Goal: Check status: Check status

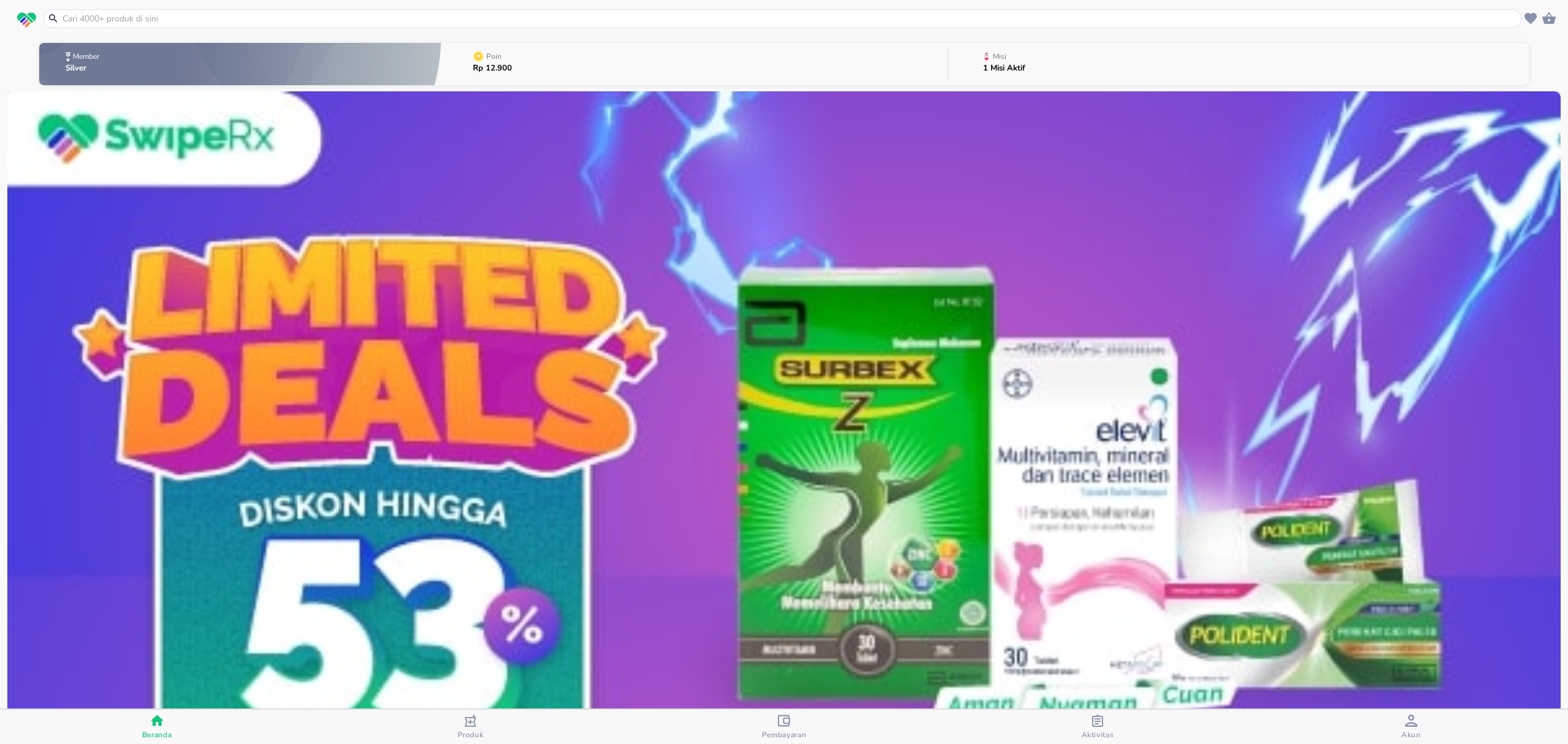
click at [1090, 730] on span "Aktivitas" at bounding box center [1098, 735] width 32 height 10
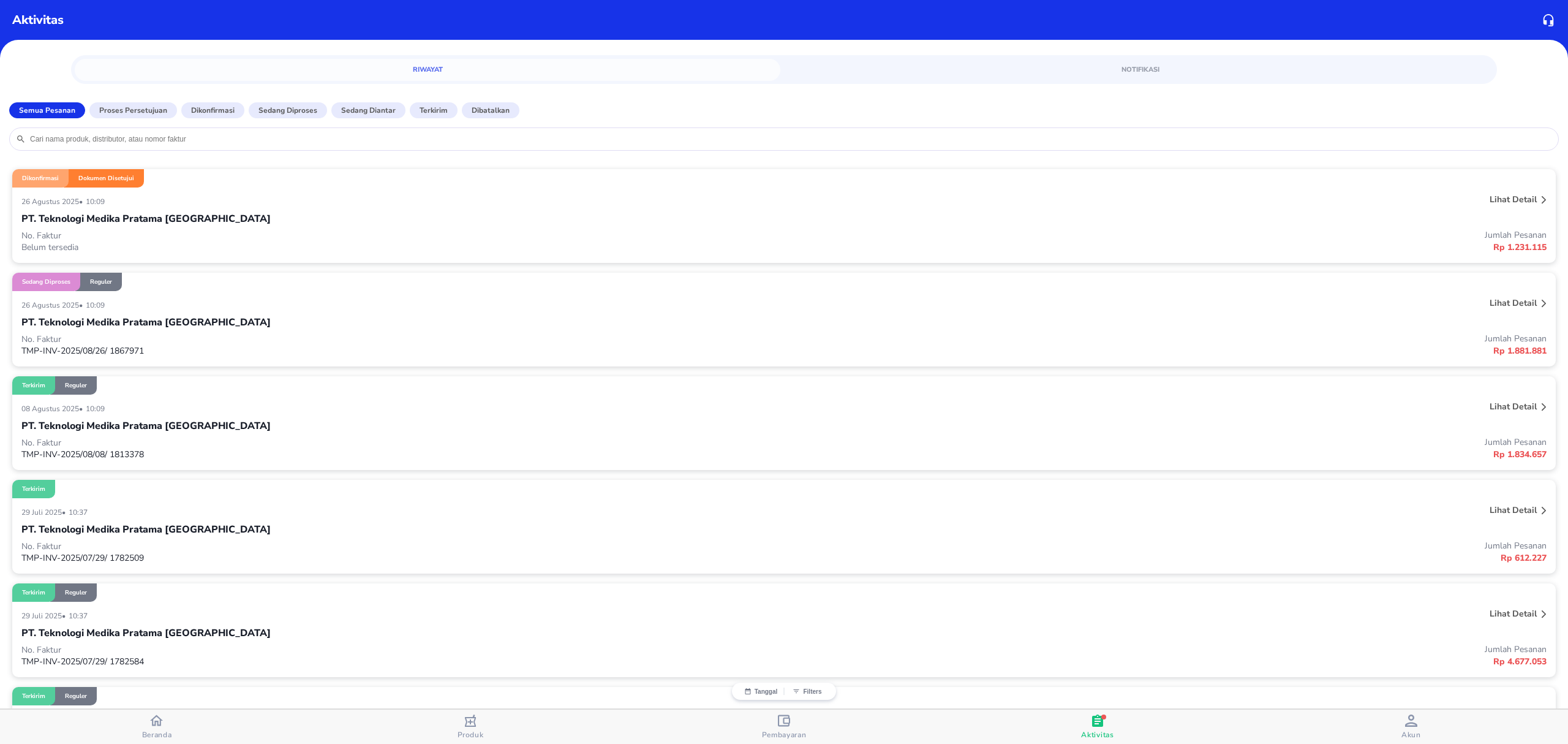
click at [562, 326] on div "PT. Teknologi Medika Pratama [GEOGRAPHIC_DATA]" at bounding box center [784, 322] width 1525 height 21
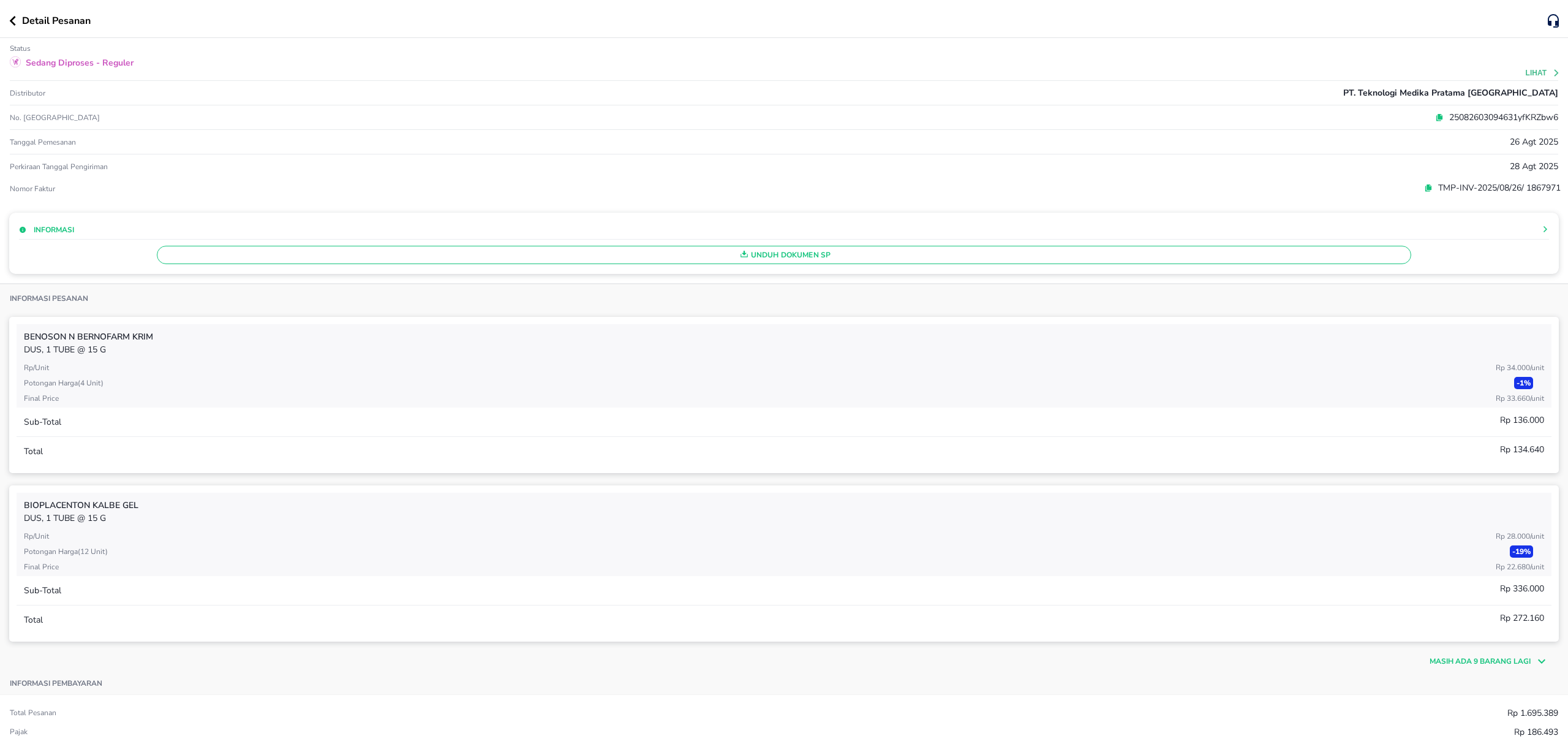
click at [17, 26] on div "Detail Pesanan" at bounding box center [779, 21] width 1538 height 15
click at [11, 24] on icon "button" at bounding box center [13, 21] width 7 height 10
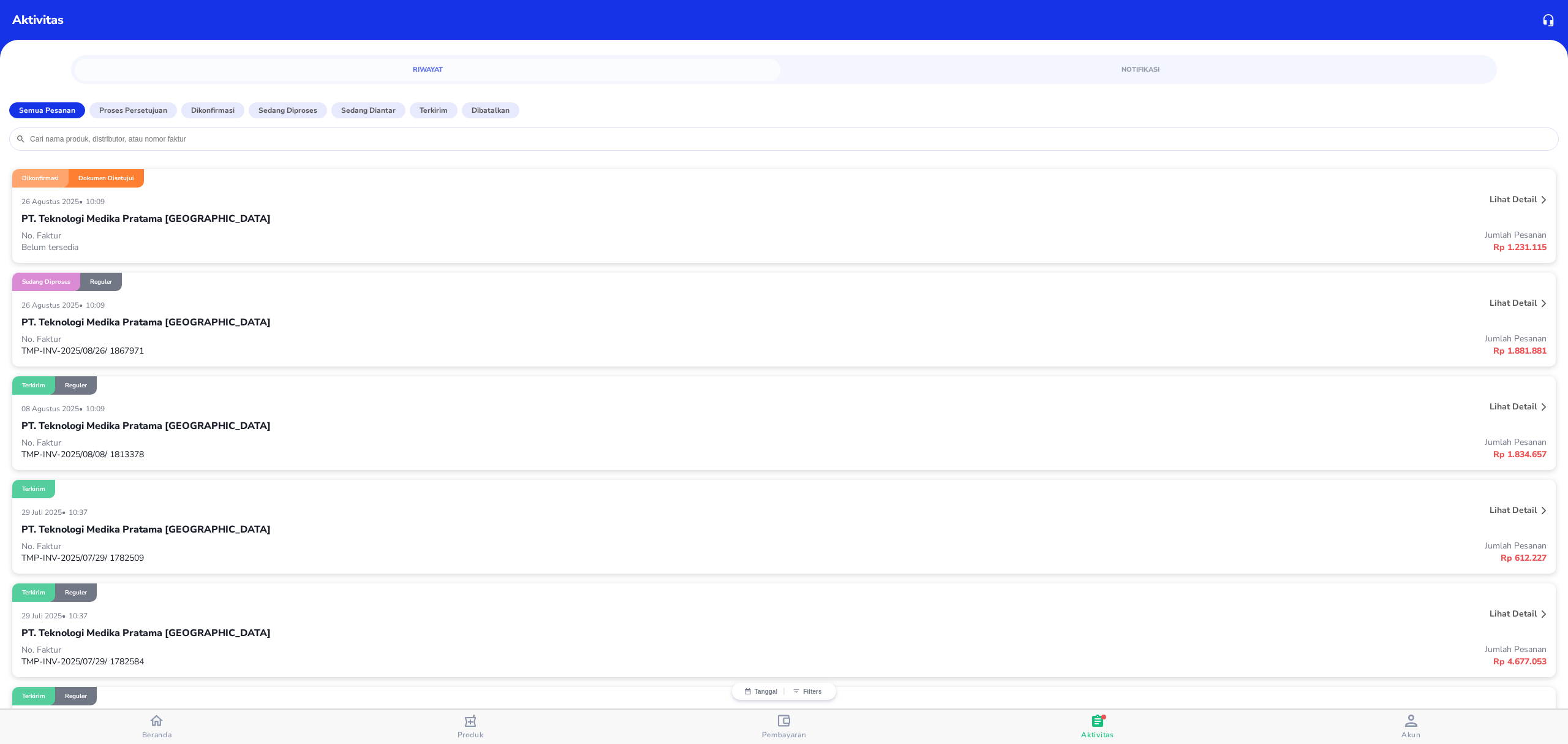
click at [336, 408] on div "08 Agustus 2025 • 10:09" at bounding box center [466, 408] width 890 height 15
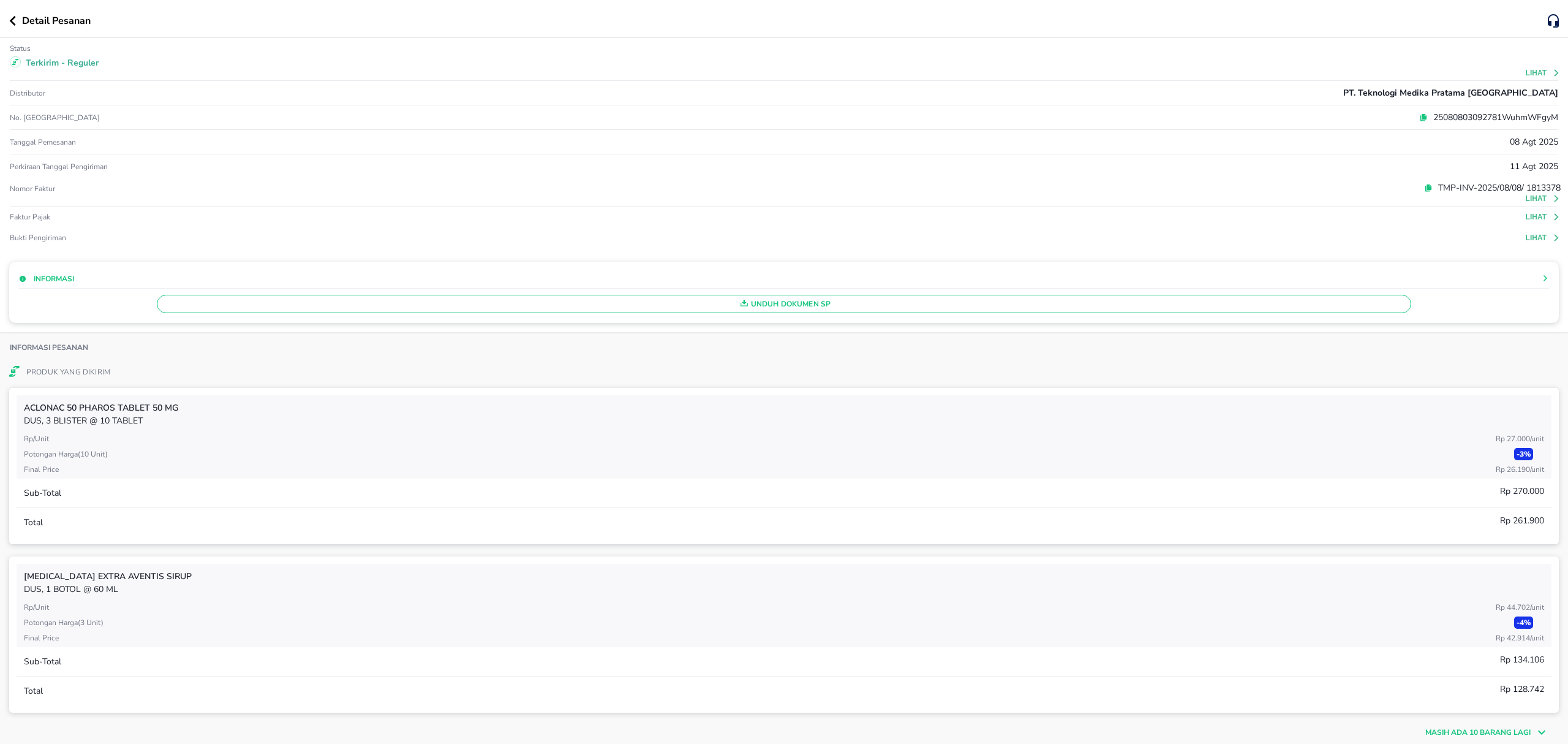
click at [12, 24] on icon "button" at bounding box center [13, 21] width 7 height 10
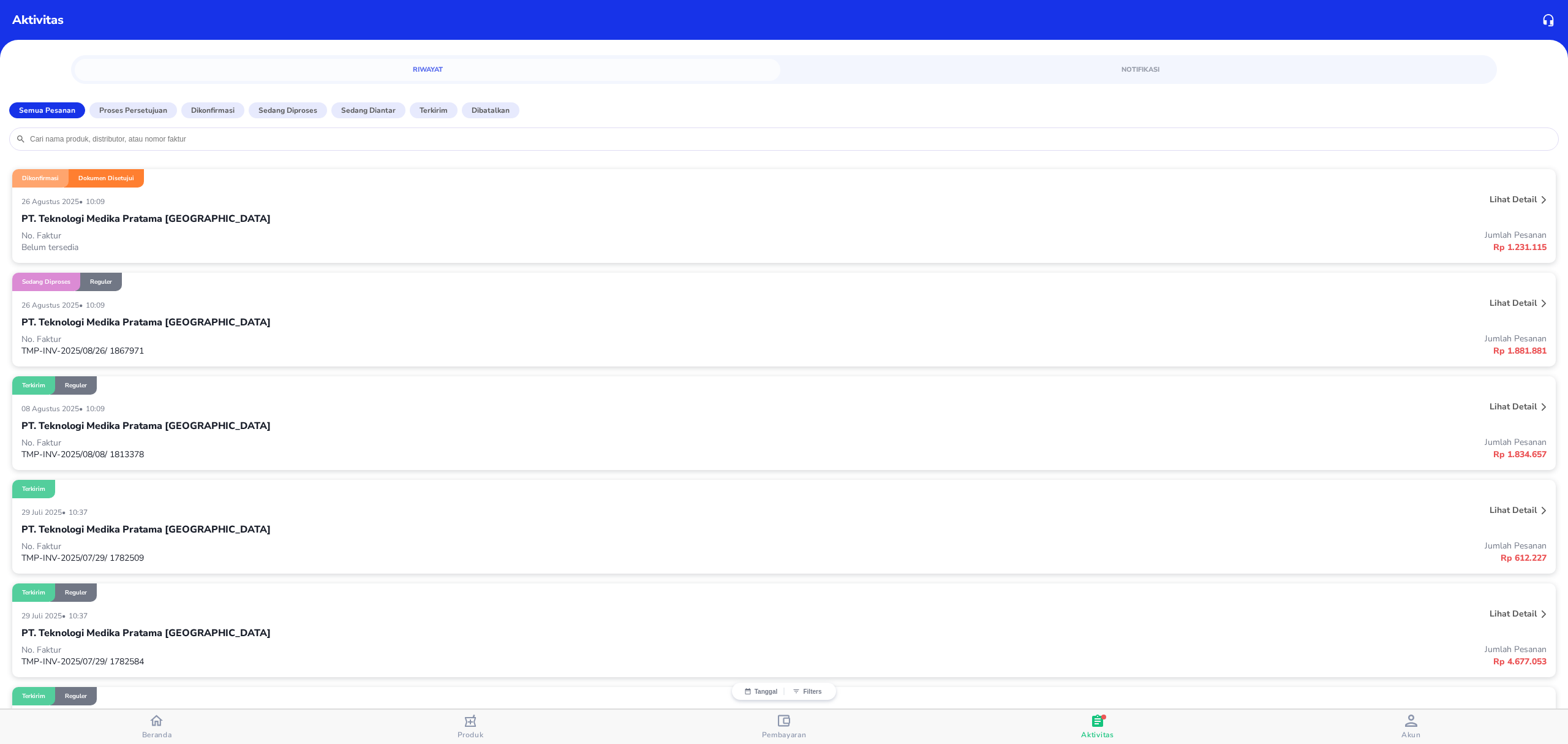
click at [438, 212] on div "PT. Teknologi Medika Pratama [GEOGRAPHIC_DATA]" at bounding box center [784, 219] width 1525 height 21
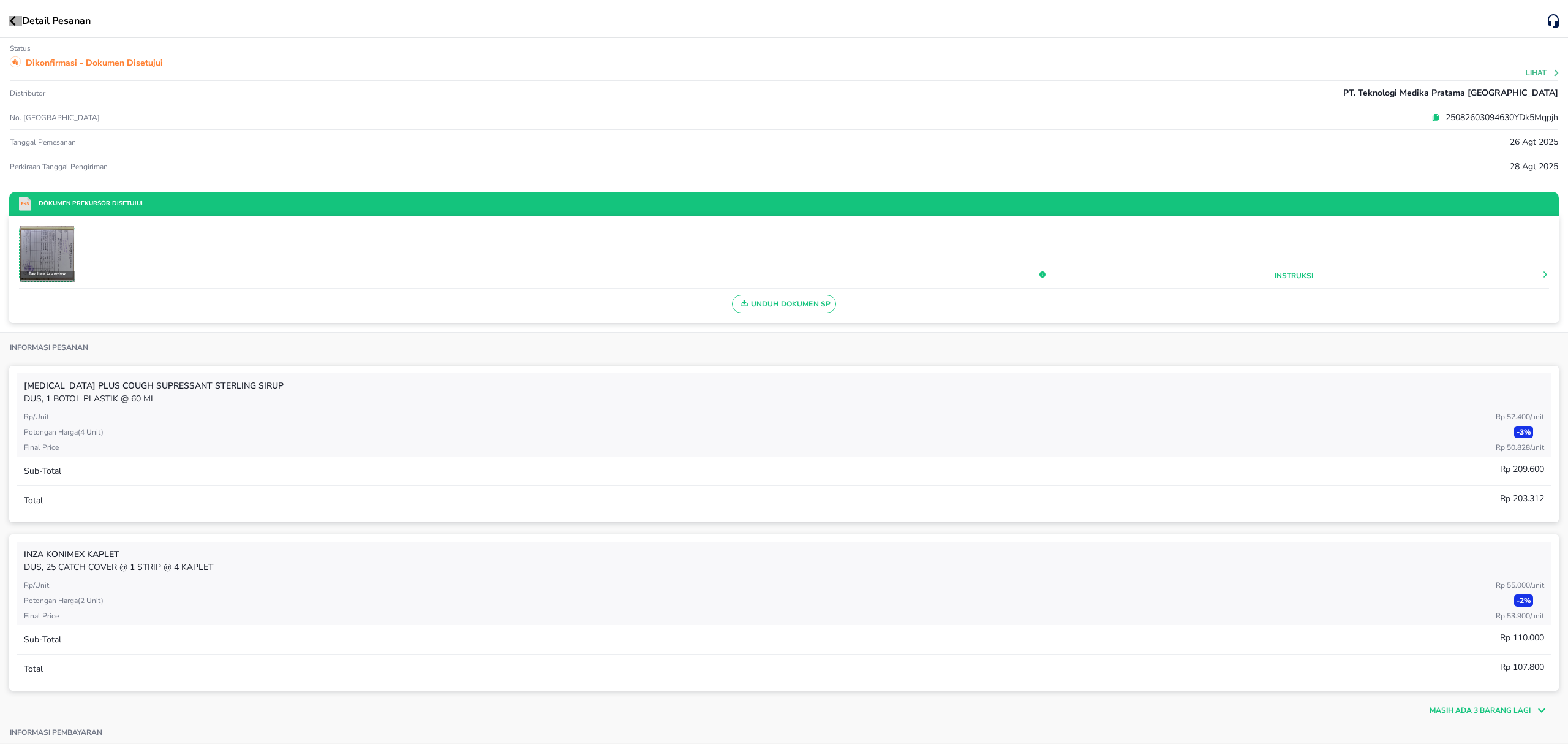
click at [12, 17] on icon "button" at bounding box center [13, 21] width 7 height 10
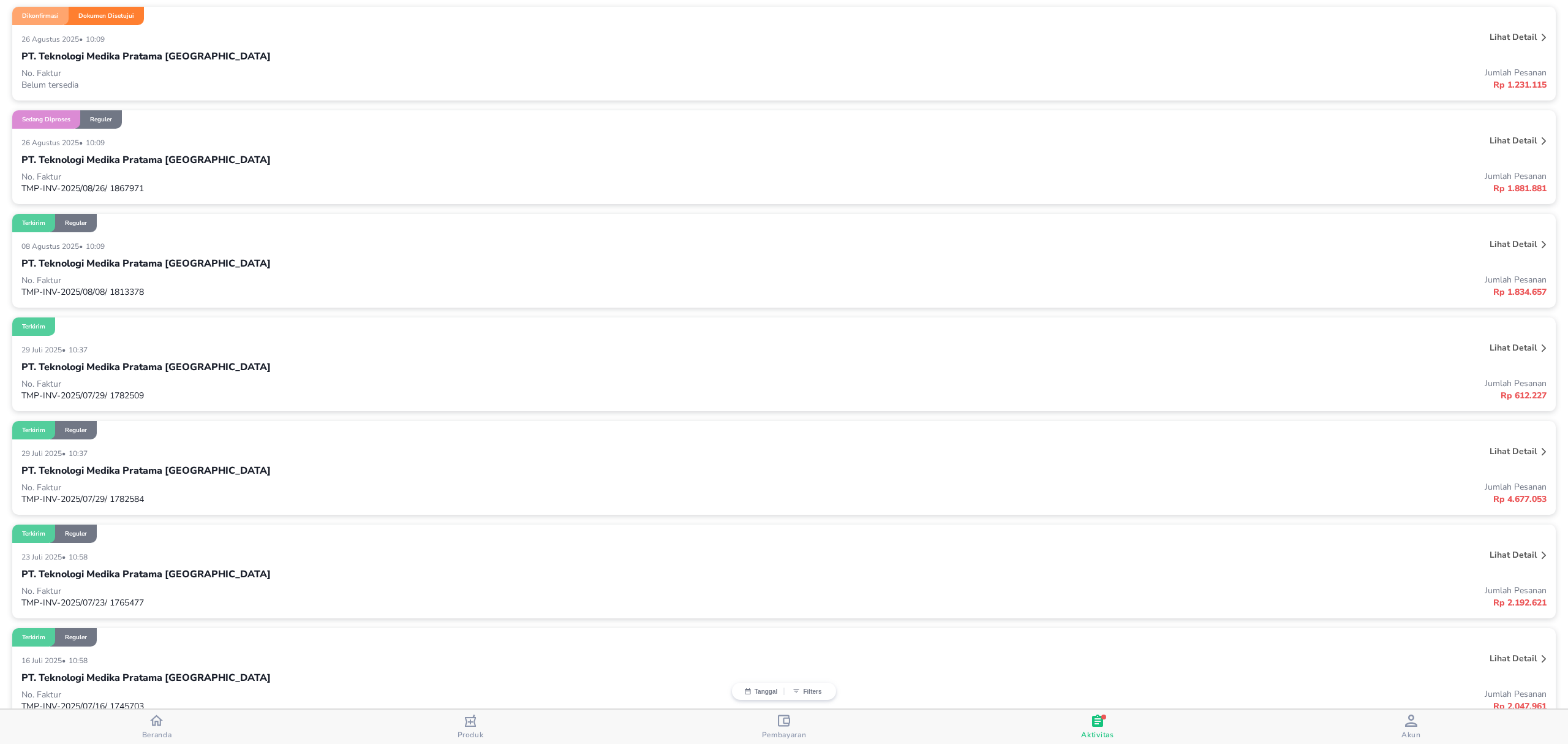
scroll to position [163, 0]
click at [675, 447] on div "29 Juli 2025 • 10:37" at bounding box center [466, 452] width 890 height 15
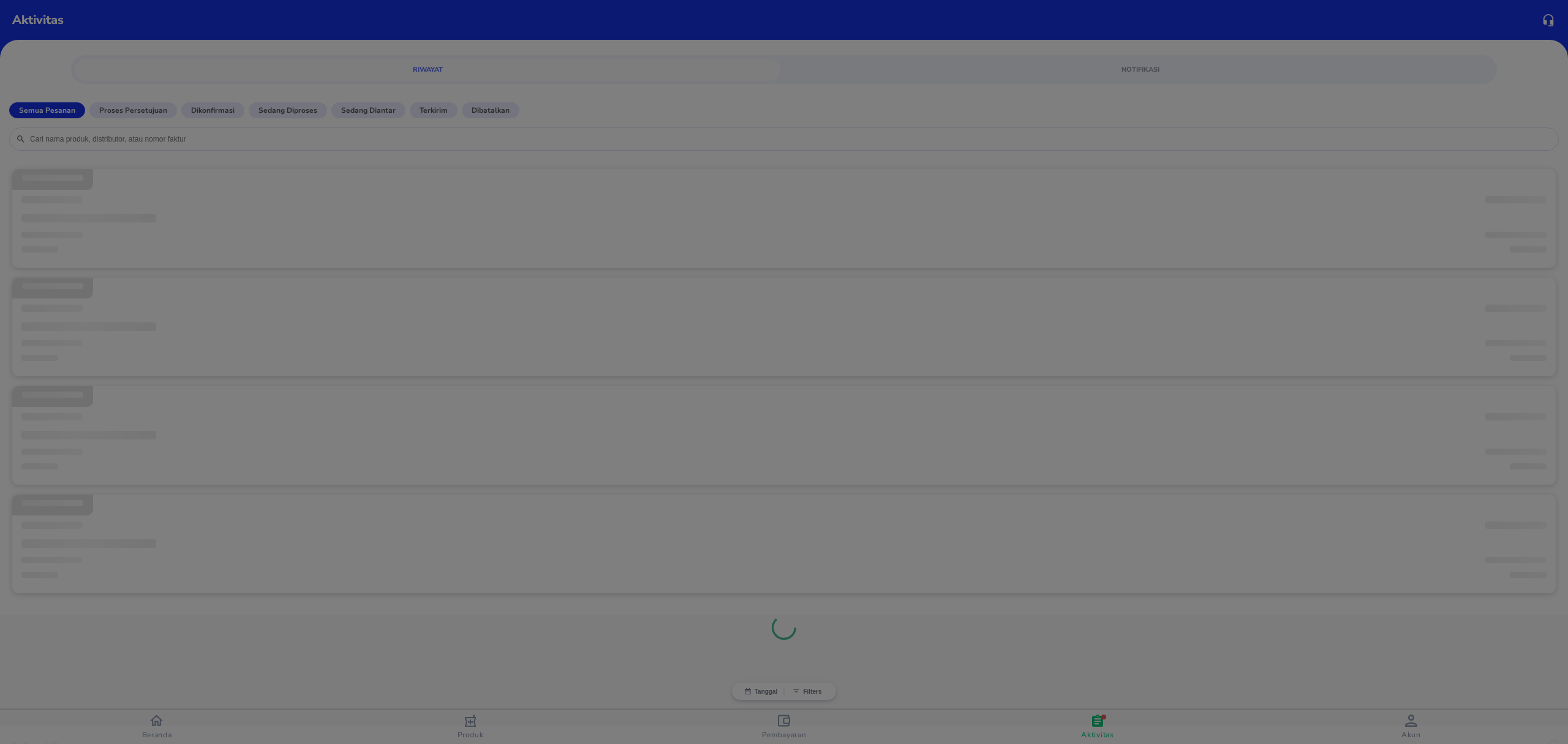
scroll to position [0, 0]
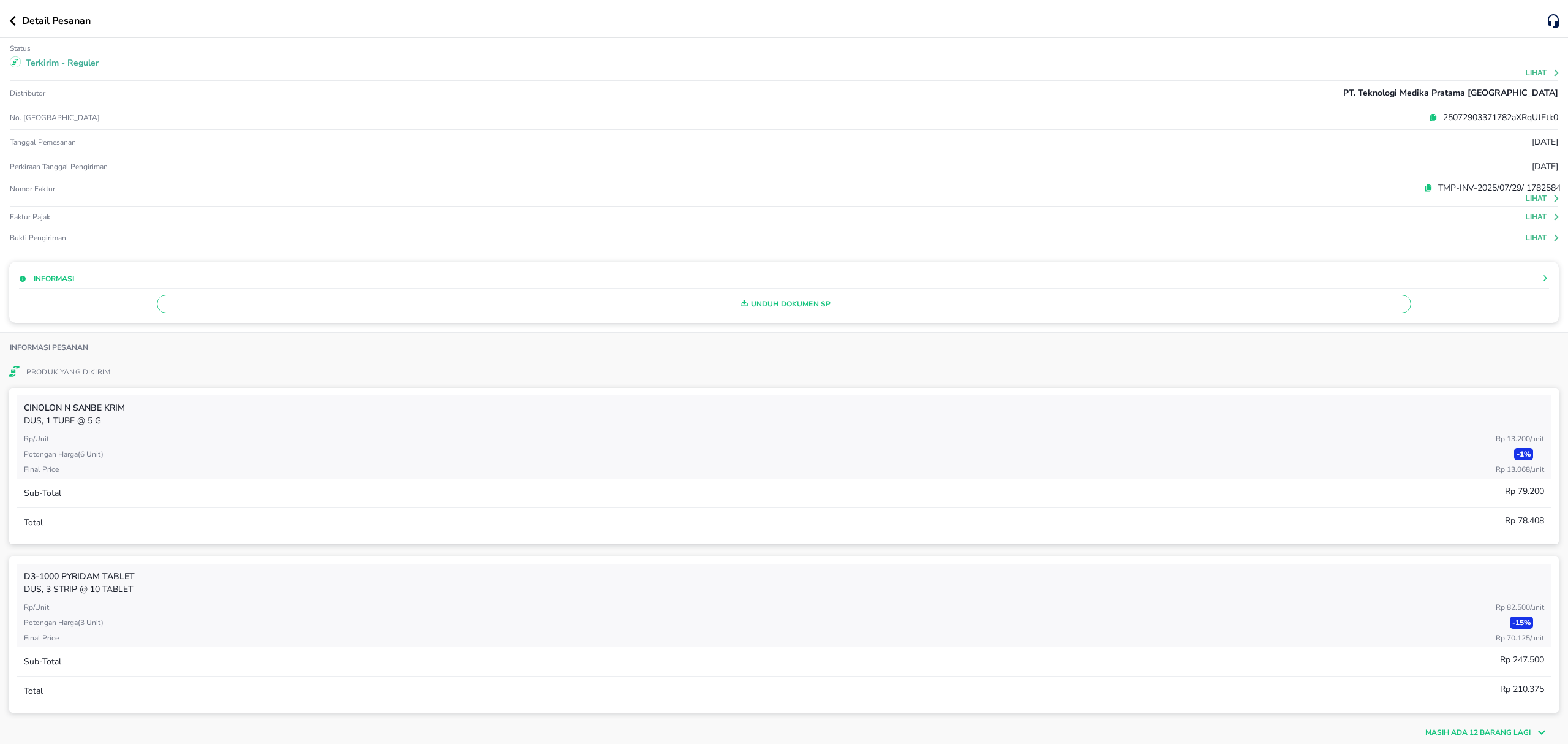
click at [15, 23] on icon "button" at bounding box center [13, 21] width 7 height 10
